Goal: Obtain resource: Download file/media

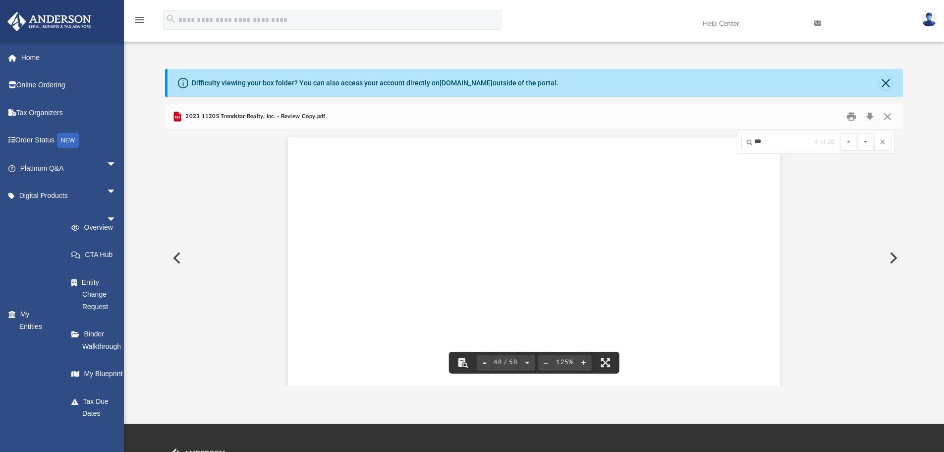
scroll to position [33391, 0]
click at [889, 118] on button "Close" at bounding box center [888, 116] width 18 height 15
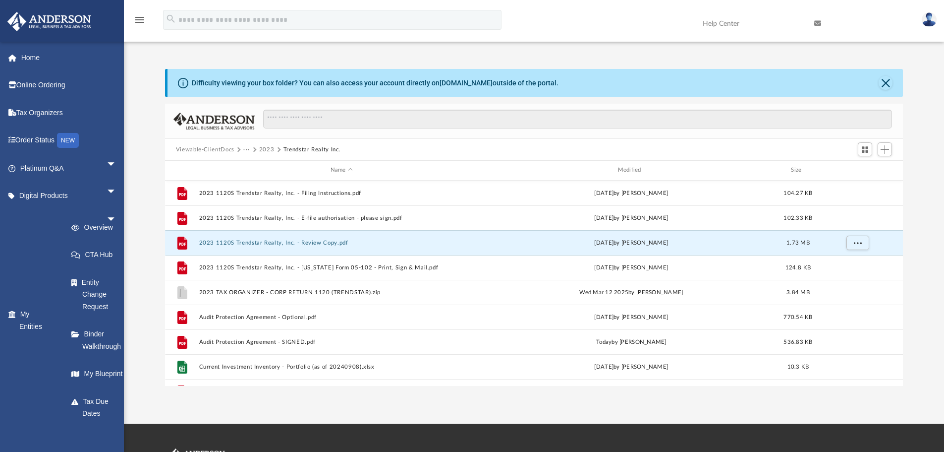
click at [263, 149] on button "2023" at bounding box center [266, 149] width 15 height 9
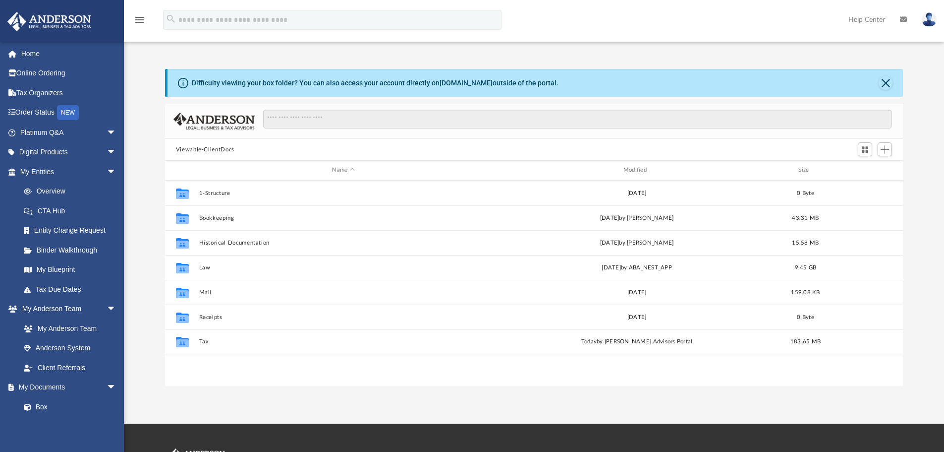
scroll to position [218, 731]
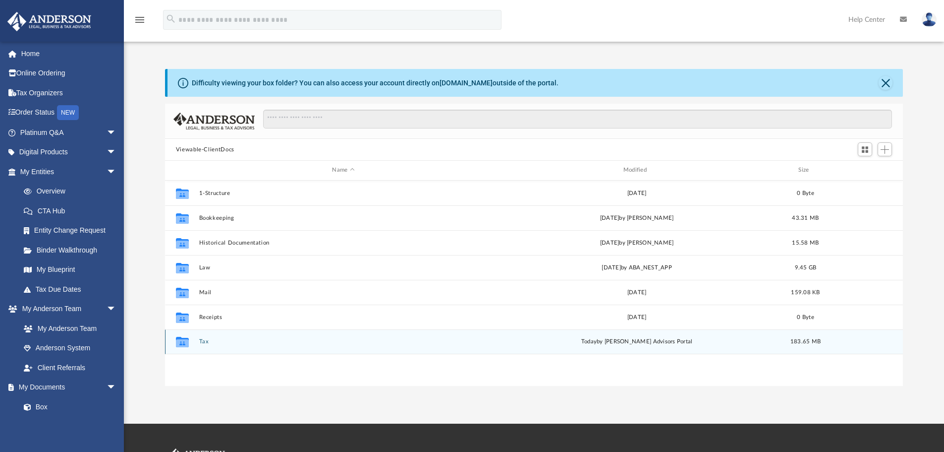
click at [207, 341] on button "Tax" at bounding box center [343, 341] width 289 height 6
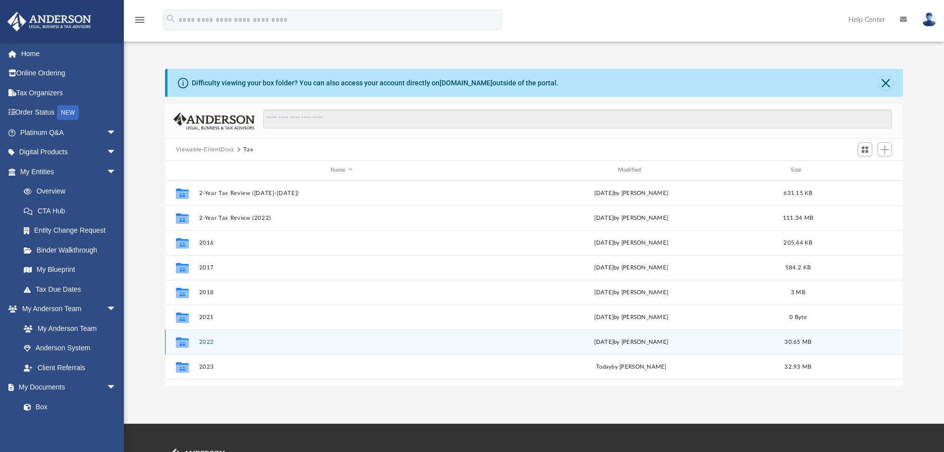
click at [209, 340] on button "2022" at bounding box center [341, 342] width 285 height 6
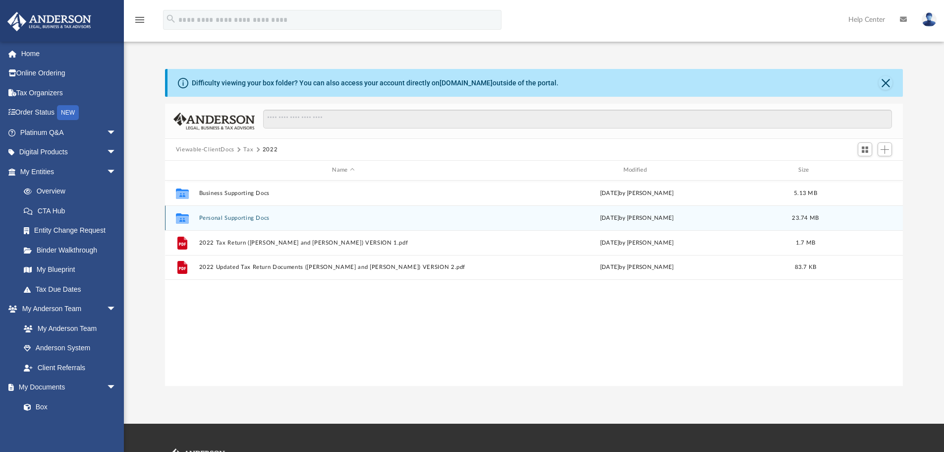
click at [229, 216] on button "Personal Supporting Docs" at bounding box center [343, 218] width 289 height 6
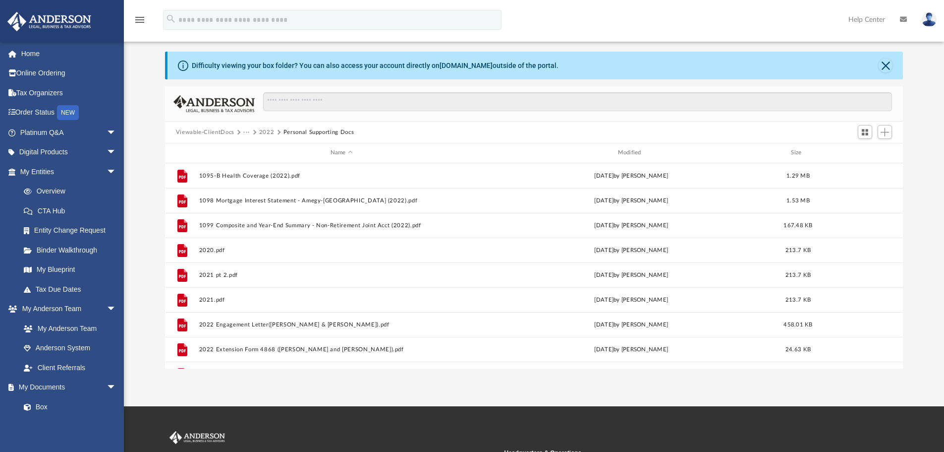
scroll to position [0, 0]
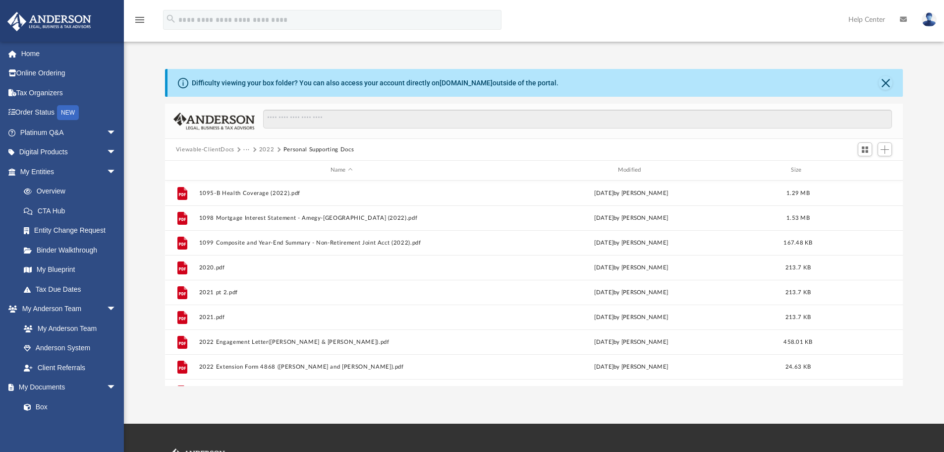
click at [264, 150] on button "2022" at bounding box center [266, 149] width 15 height 9
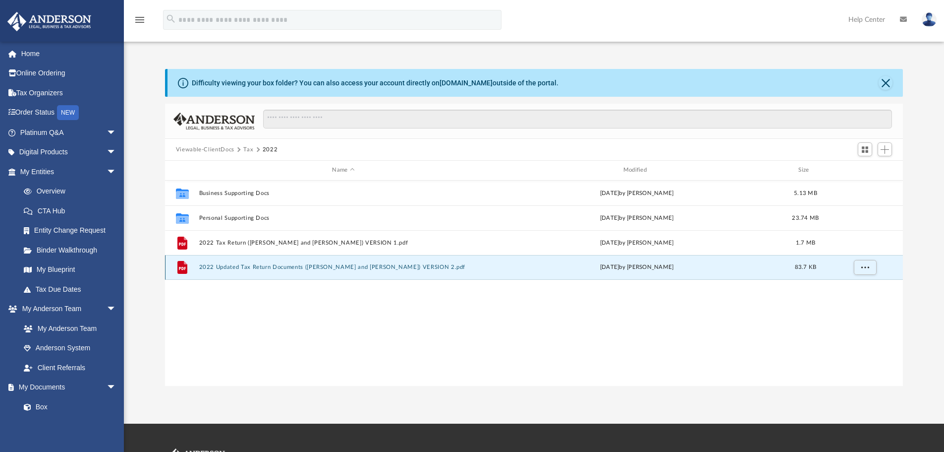
click at [234, 267] on button "2022 Updated Tax Return Documents ([PERSON_NAME] and [PERSON_NAME]) VERSION 2.p…" at bounding box center [343, 267] width 289 height 6
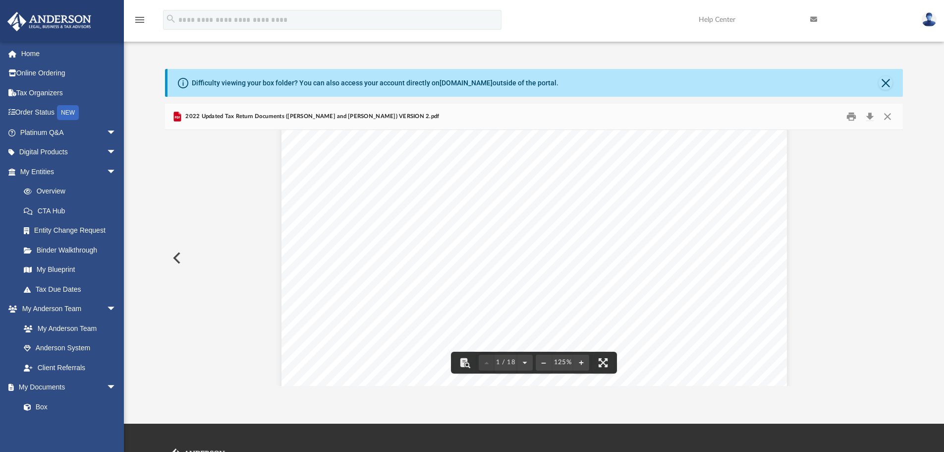
scroll to position [248, 0]
drag, startPoint x: 804, startPoint y: 229, endPoint x: 819, endPoint y: 264, distance: 37.3
click at [462, 363] on button "File preview" at bounding box center [465, 362] width 22 height 22
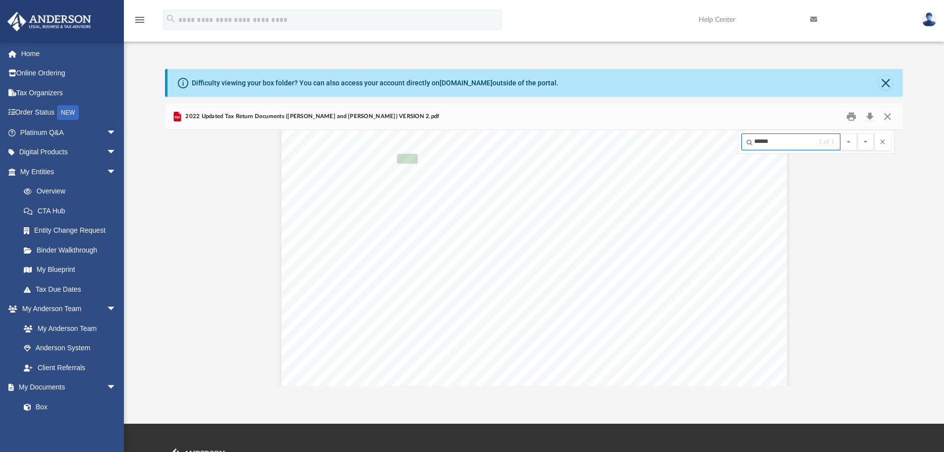
scroll to position [3536, 0]
type input "******"
click at [857, 133] on button "File preview" at bounding box center [865, 141] width 17 height 17
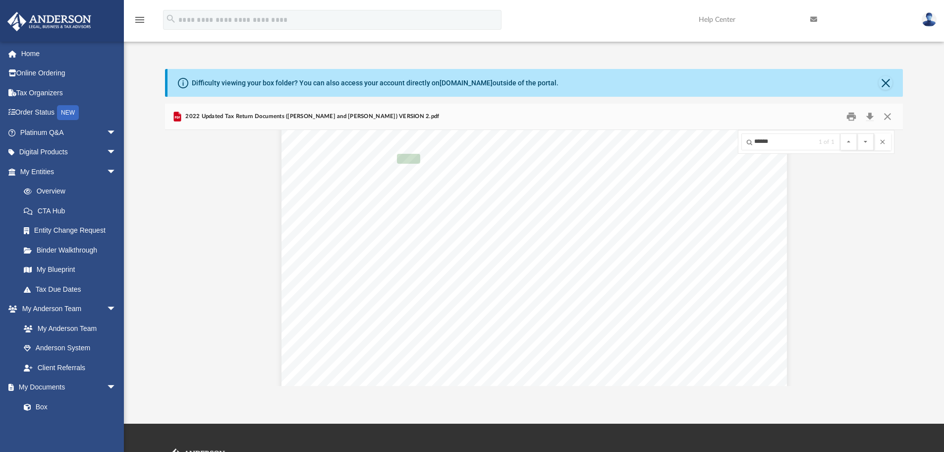
click at [857, 133] on button "File preview" at bounding box center [865, 141] width 17 height 17
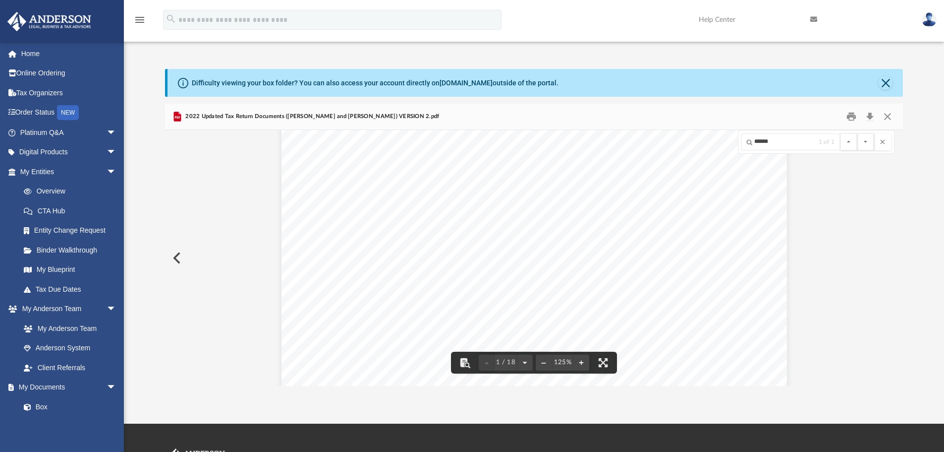
scroll to position [347, 0]
drag, startPoint x: 770, startPoint y: 142, endPoint x: 732, endPoint y: 143, distance: 37.7
click at [733, 143] on div "Your social security number Spouse's social security number Presidential Electi…" at bounding box center [534, 258] width 738 height 256
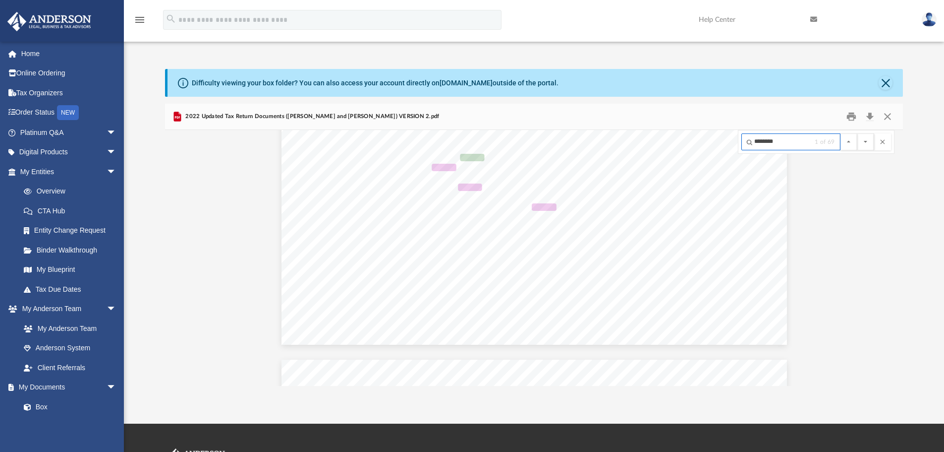
scroll to position [447, 0]
click at [857, 133] on button "File preview" at bounding box center [865, 141] width 17 height 17
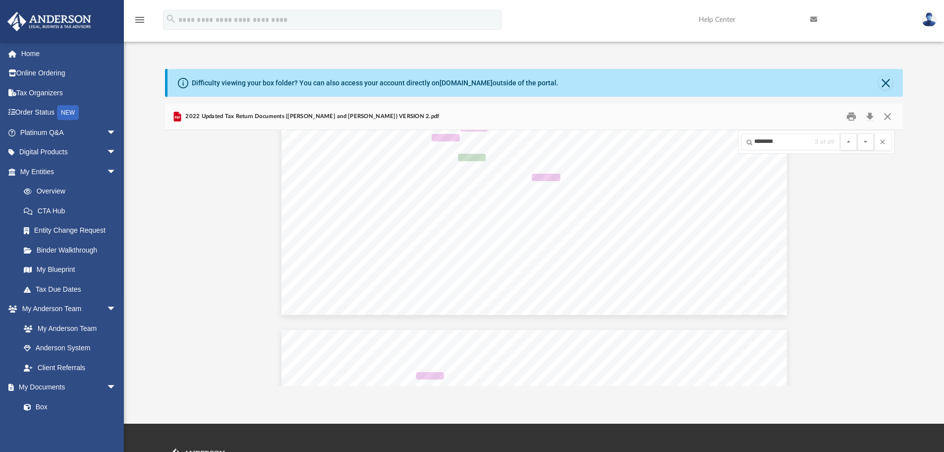
click at [857, 133] on button "File preview" at bounding box center [865, 141] width 17 height 17
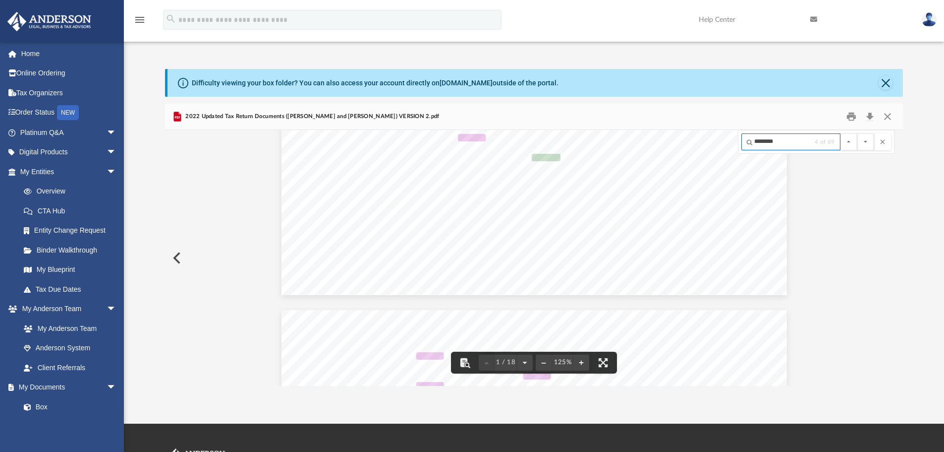
click at [796, 146] on input "********" at bounding box center [790, 141] width 99 height 17
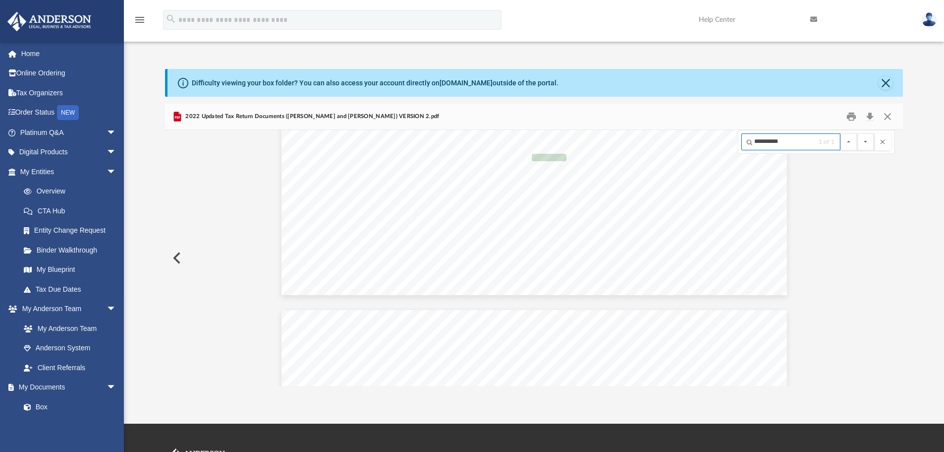
type input "**********"
click at [857, 133] on button "File preview" at bounding box center [865, 141] width 17 height 17
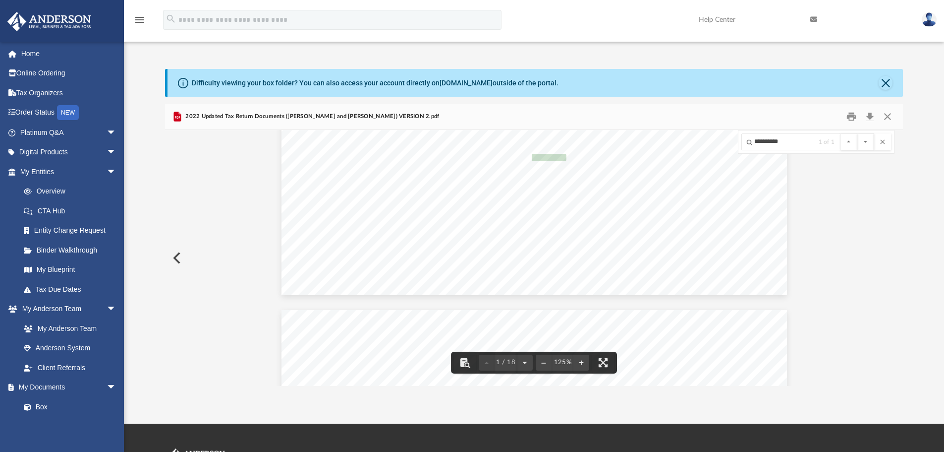
click at [857, 133] on button "File preview" at bounding box center [865, 141] width 17 height 17
click at [863, 140] on button "File preview" at bounding box center [865, 141] width 17 height 17
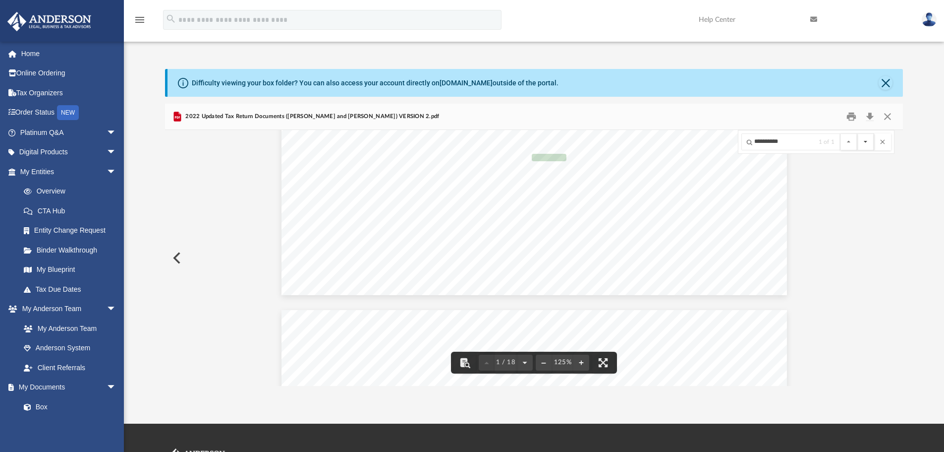
click at [863, 140] on button "File preview" at bounding box center [865, 141] width 17 height 17
click at [523, 364] on button "File preview" at bounding box center [525, 362] width 16 height 22
click at [522, 364] on button "File preview" at bounding box center [525, 362] width 16 height 22
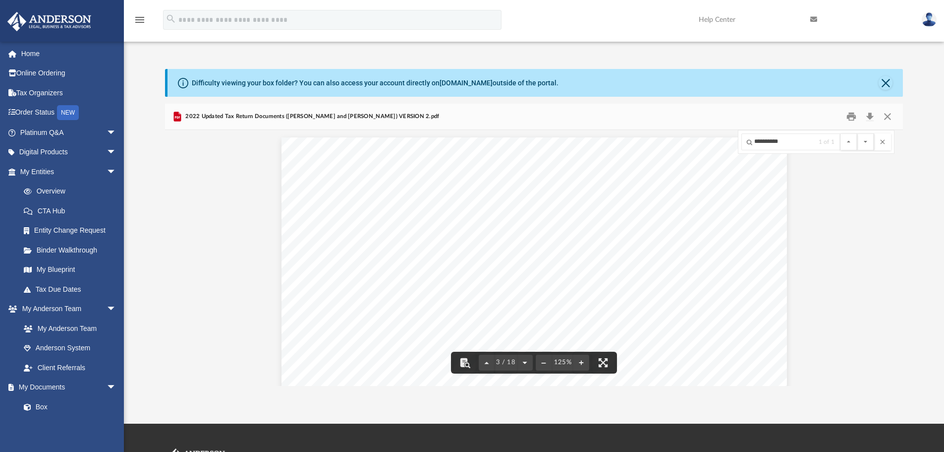
click at [522, 364] on button "File preview" at bounding box center [525, 362] width 16 height 22
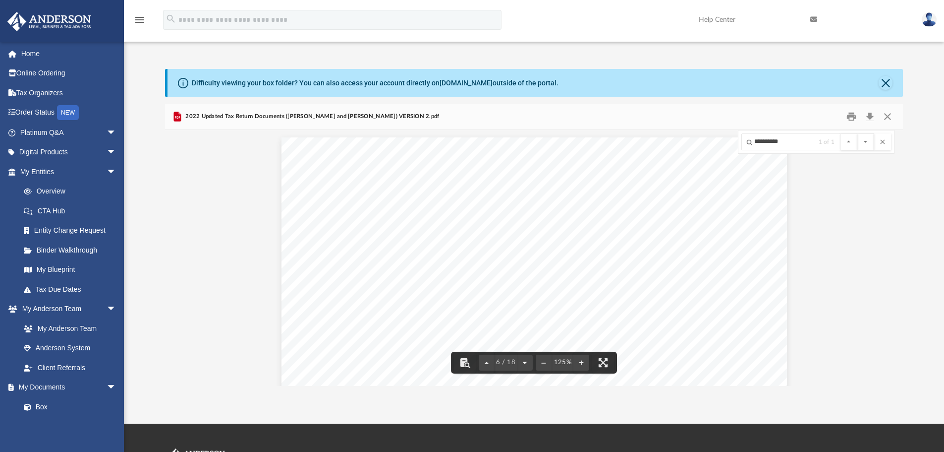
click at [522, 364] on button "File preview" at bounding box center [525, 362] width 16 height 22
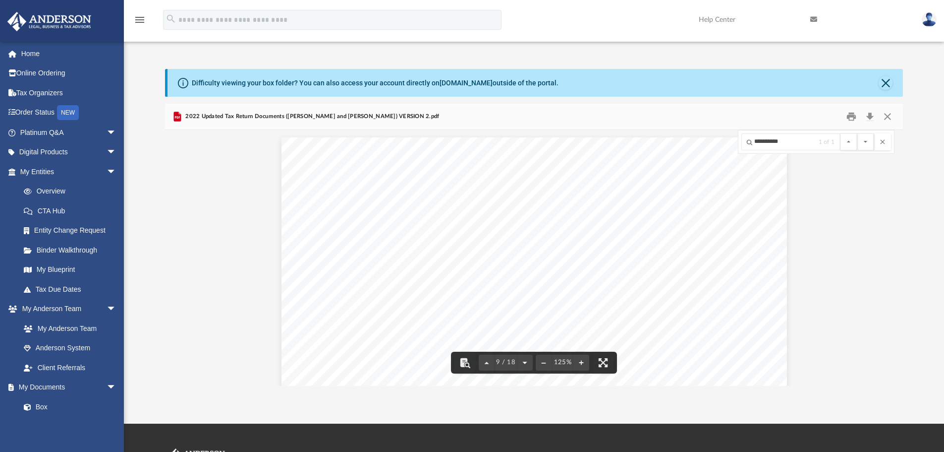
scroll to position [6022, 0]
click at [522, 364] on button "File preview" at bounding box center [527, 362] width 16 height 22
click at [524, 364] on button "File preview" at bounding box center [527, 362] width 16 height 22
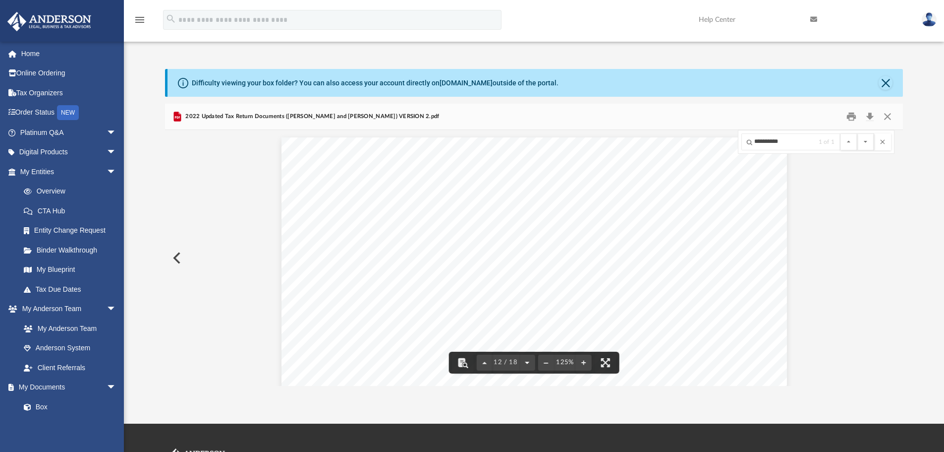
scroll to position [8029, 0]
click at [524, 364] on button "File preview" at bounding box center [527, 362] width 16 height 22
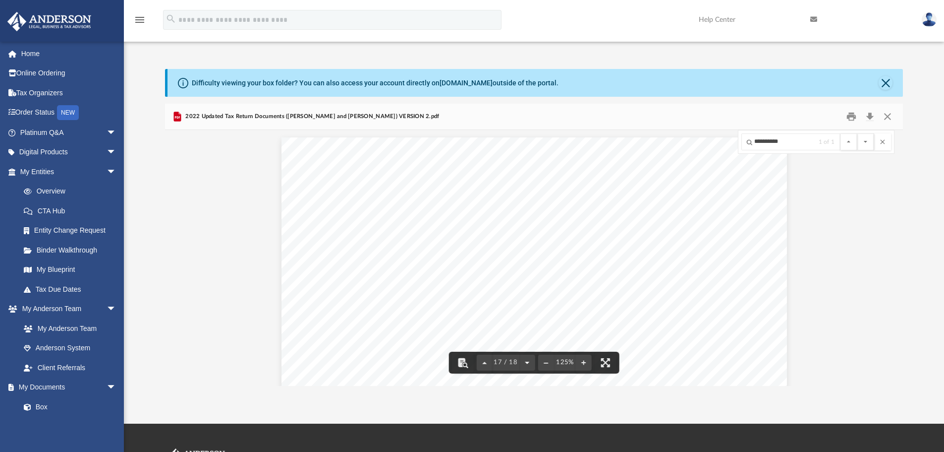
click at [524, 364] on button "File preview" at bounding box center [527, 362] width 16 height 22
click at [524, 364] on div "18 / 18" at bounding box center [505, 362] width 59 height 16
click at [486, 365] on button "File preview" at bounding box center [484, 362] width 16 height 22
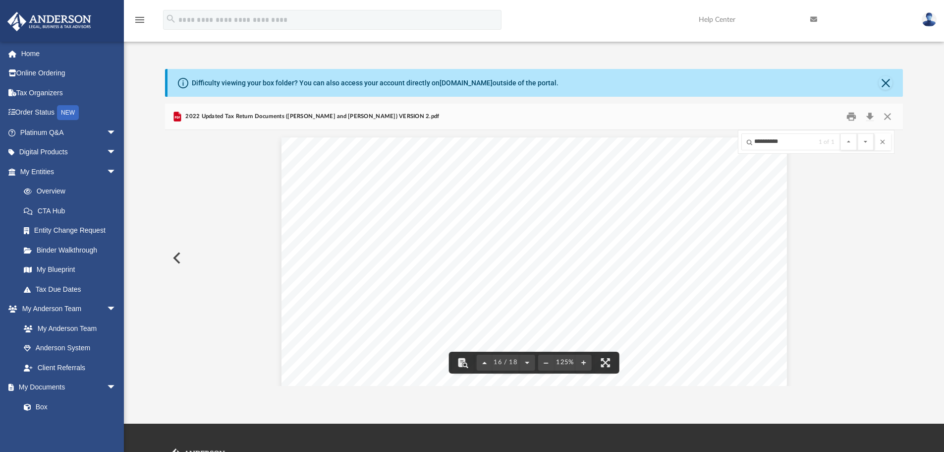
click at [486, 365] on button "File preview" at bounding box center [484, 362] width 16 height 22
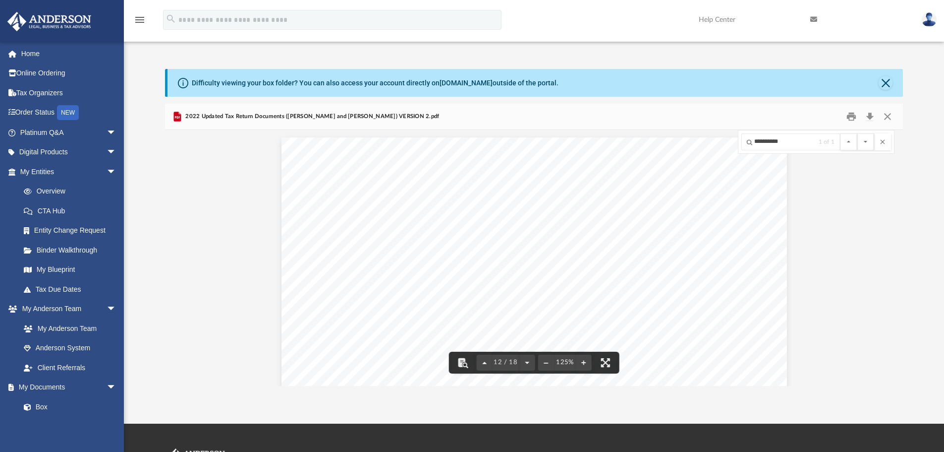
click at [486, 365] on button "File preview" at bounding box center [484, 362] width 16 height 22
click at [486, 365] on button "File preview" at bounding box center [487, 362] width 16 height 22
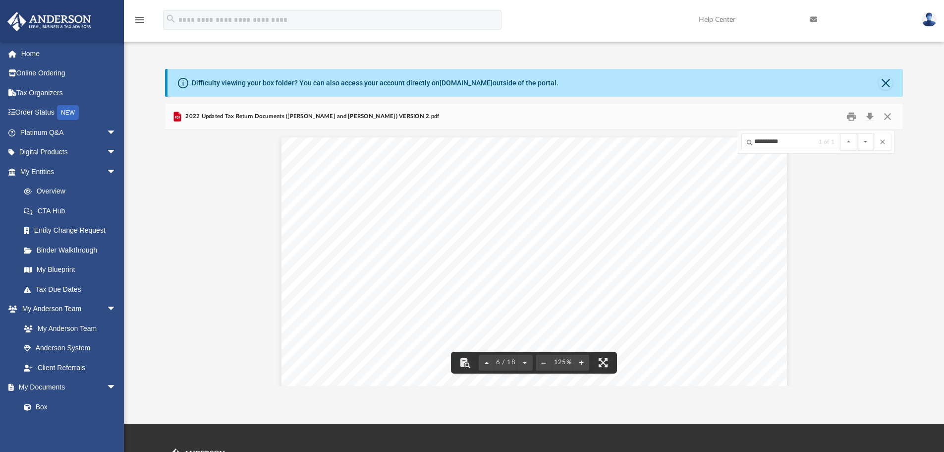
click at [486, 365] on button "File preview" at bounding box center [487, 362] width 16 height 22
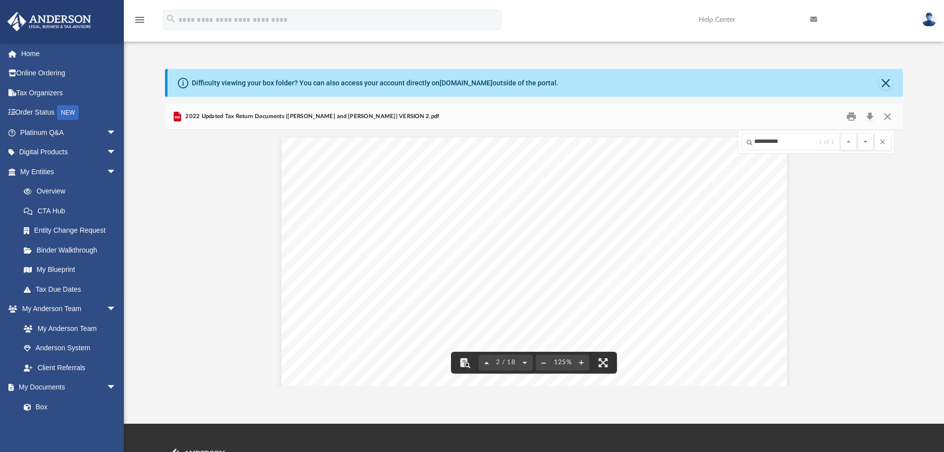
click at [486, 365] on button "File preview" at bounding box center [487, 362] width 16 height 22
click at [486, 365] on div "1 / 18" at bounding box center [506, 362] width 55 height 16
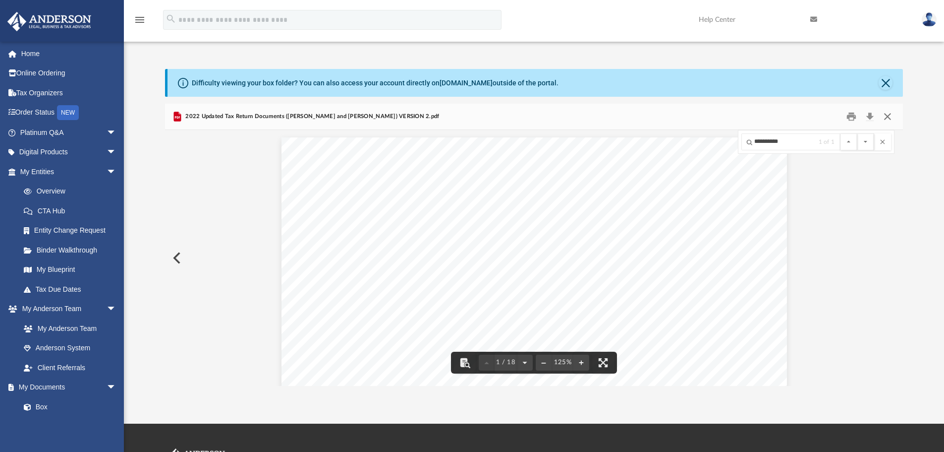
click at [882, 117] on button "Close" at bounding box center [888, 116] width 18 height 15
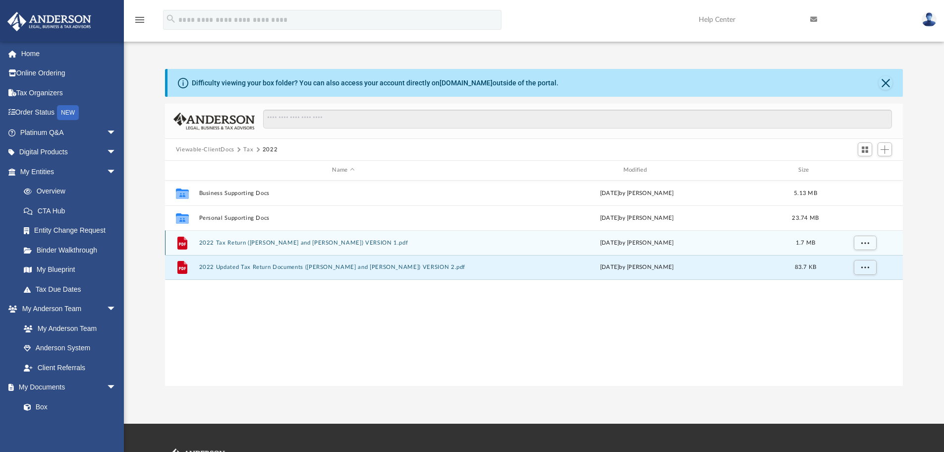
click at [287, 242] on button "2022 Tax Return ([PERSON_NAME] and [PERSON_NAME]) VERSION 1.pdf" at bounding box center [343, 242] width 289 height 6
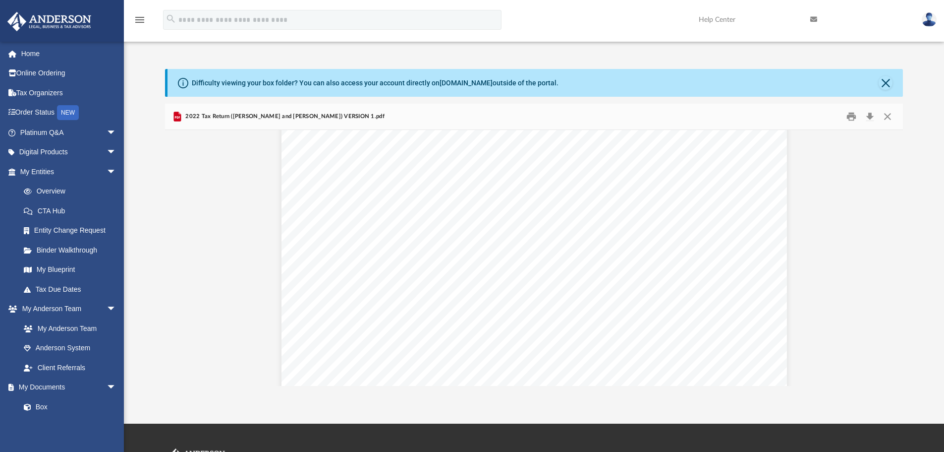
scroll to position [2329, 0]
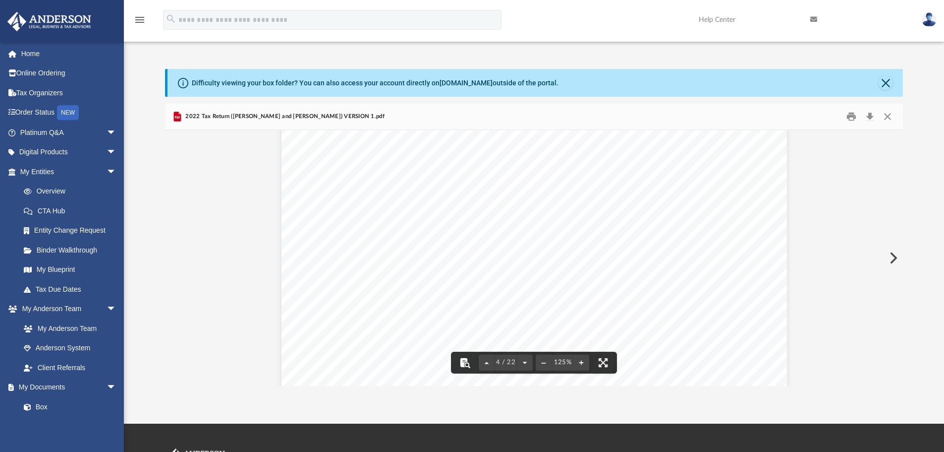
click at [464, 366] on button "File preview" at bounding box center [465, 362] width 22 height 22
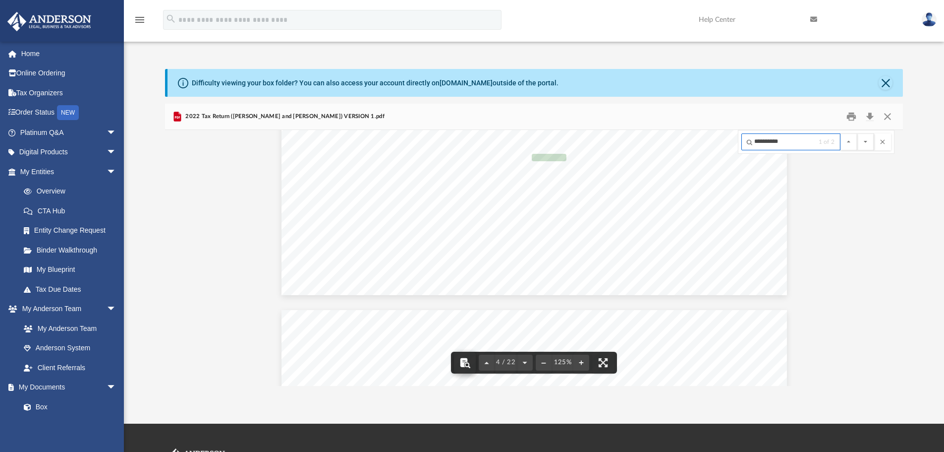
type input "**********"
click at [857, 133] on button "File preview" at bounding box center [865, 141] width 17 height 17
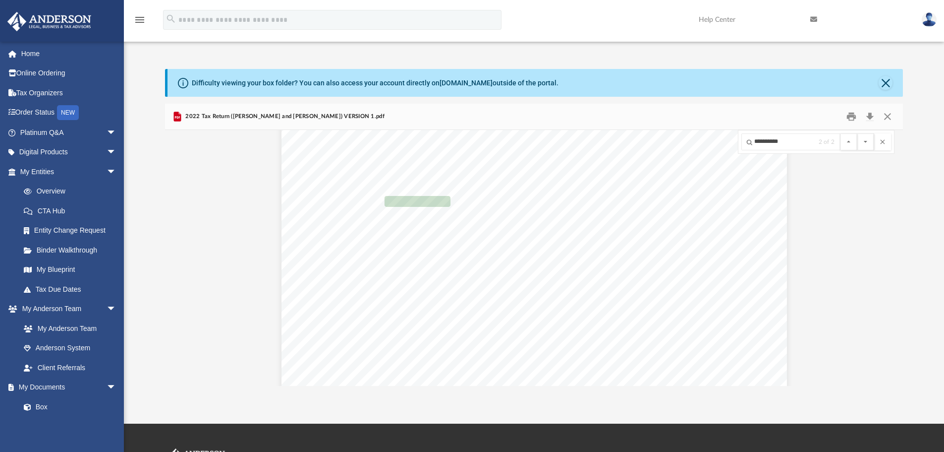
scroll to position [11348, 0]
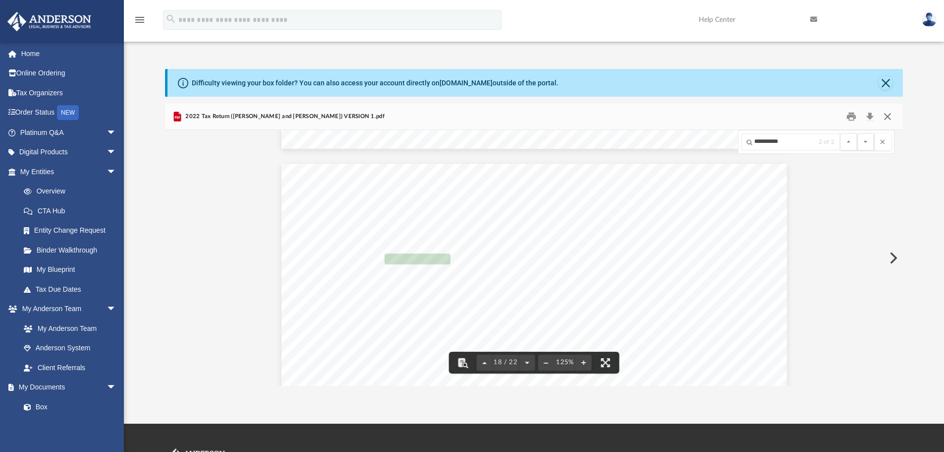
click at [886, 117] on button "Close" at bounding box center [888, 116] width 18 height 15
